Goal: Task Accomplishment & Management: Manage account settings

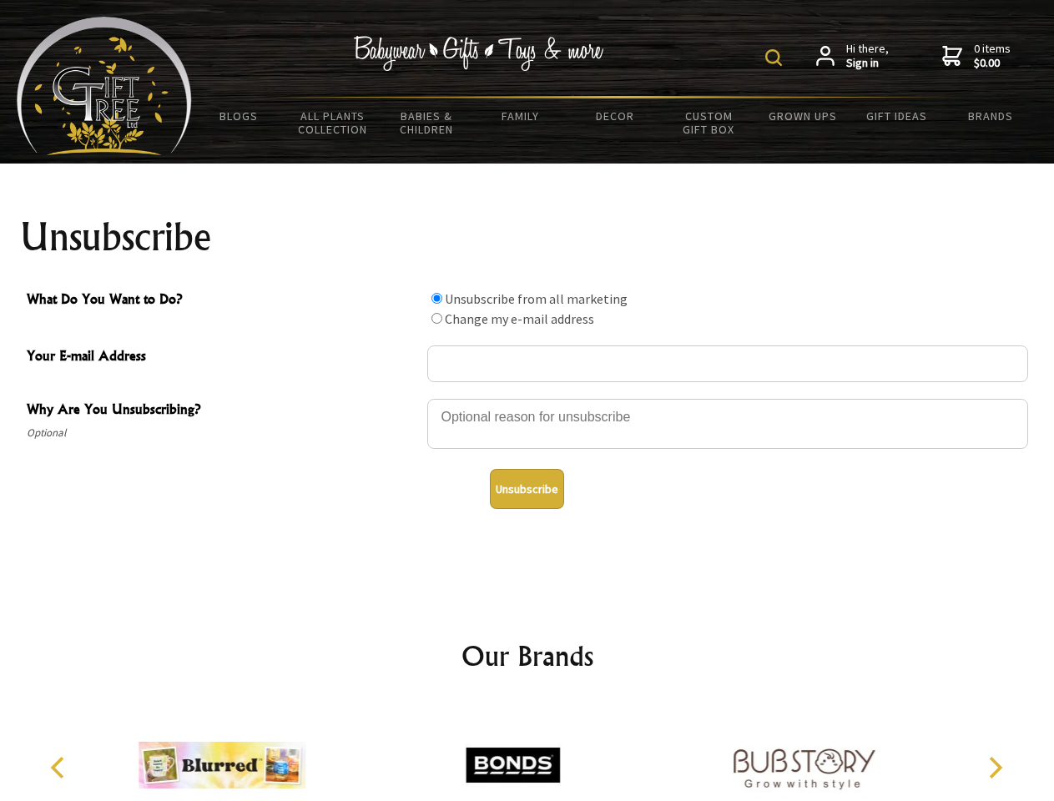
click at [776, 58] on img at bounding box center [773, 57] width 17 height 17
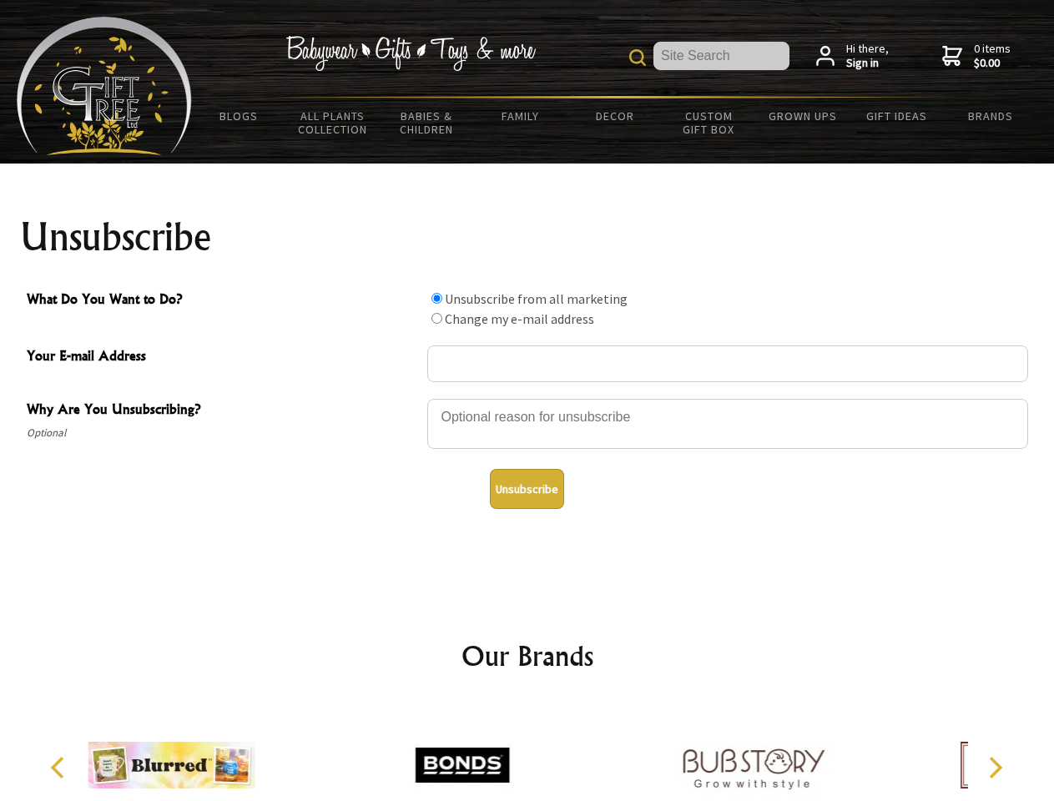
click at [527, 398] on div at bounding box center [727, 426] width 601 height 58
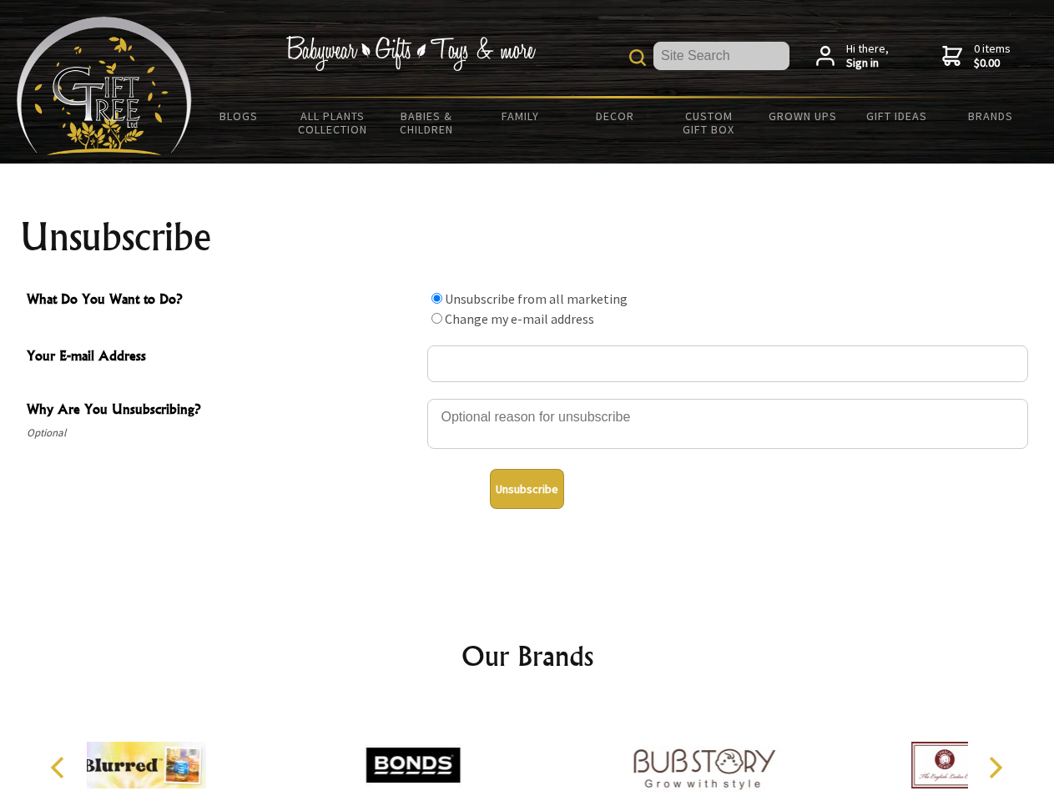
click at [436, 298] on input "What Do You Want to Do?" at bounding box center [436, 298] width 11 height 11
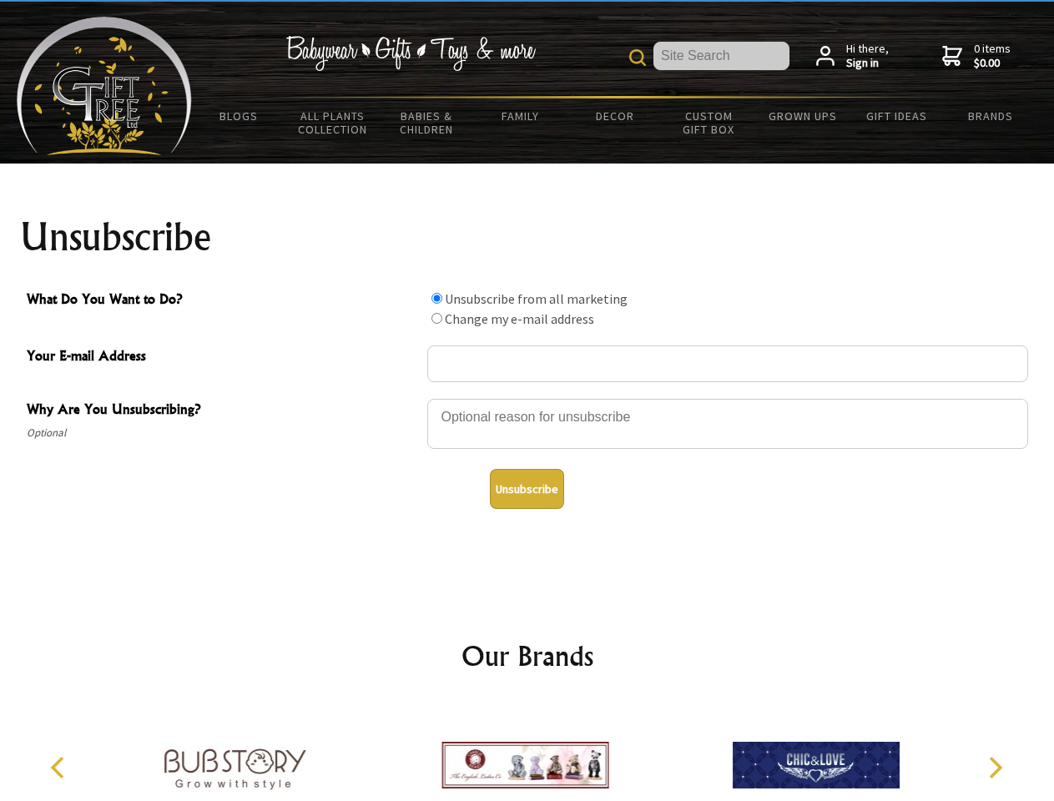
click at [436, 318] on input "What Do You Want to Do?" at bounding box center [436, 318] width 11 height 11
radio input "true"
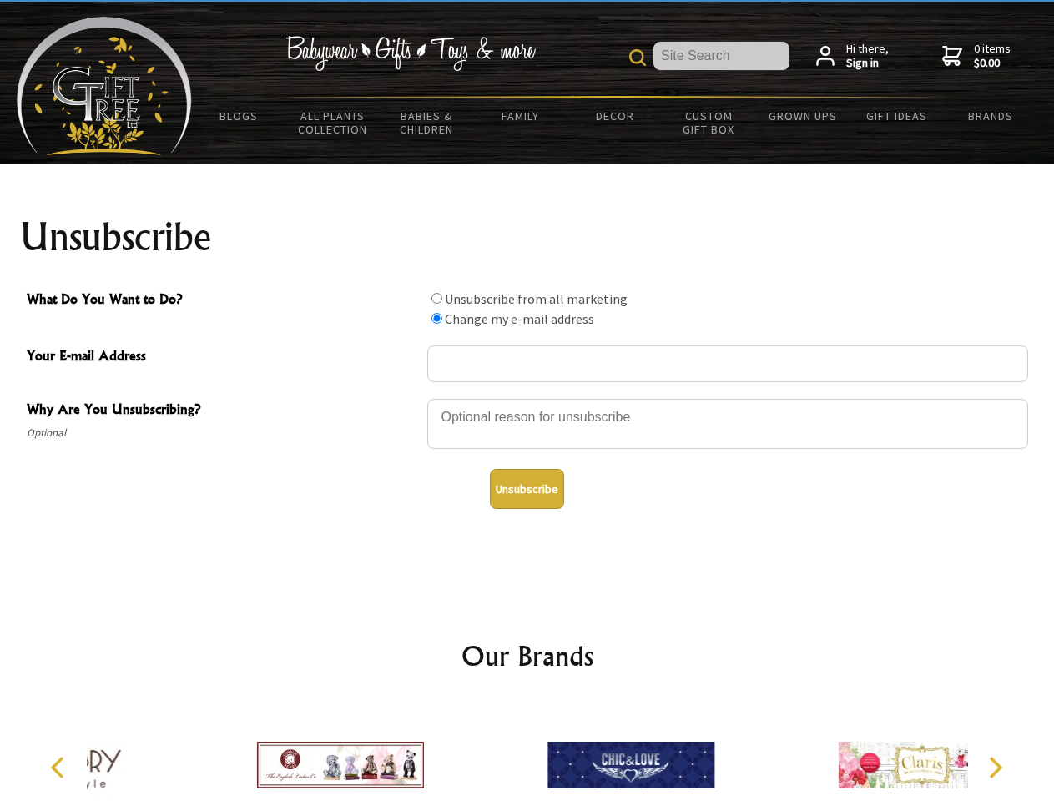
click at [526, 489] on button "Unsubscribe" at bounding box center [527, 489] width 74 height 40
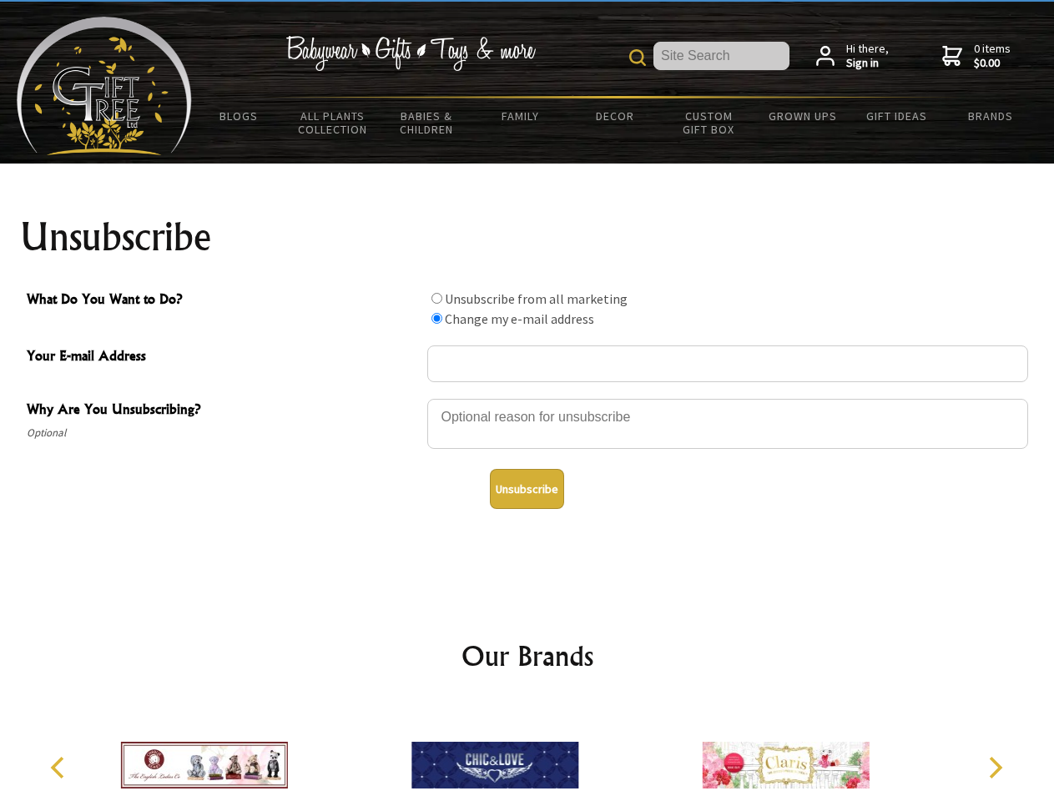
click at [60, 768] on icon "Previous" at bounding box center [59, 768] width 22 height 22
click at [994, 768] on icon "Next" at bounding box center [994, 768] width 22 height 22
